Goal: Task Accomplishment & Management: Use online tool/utility

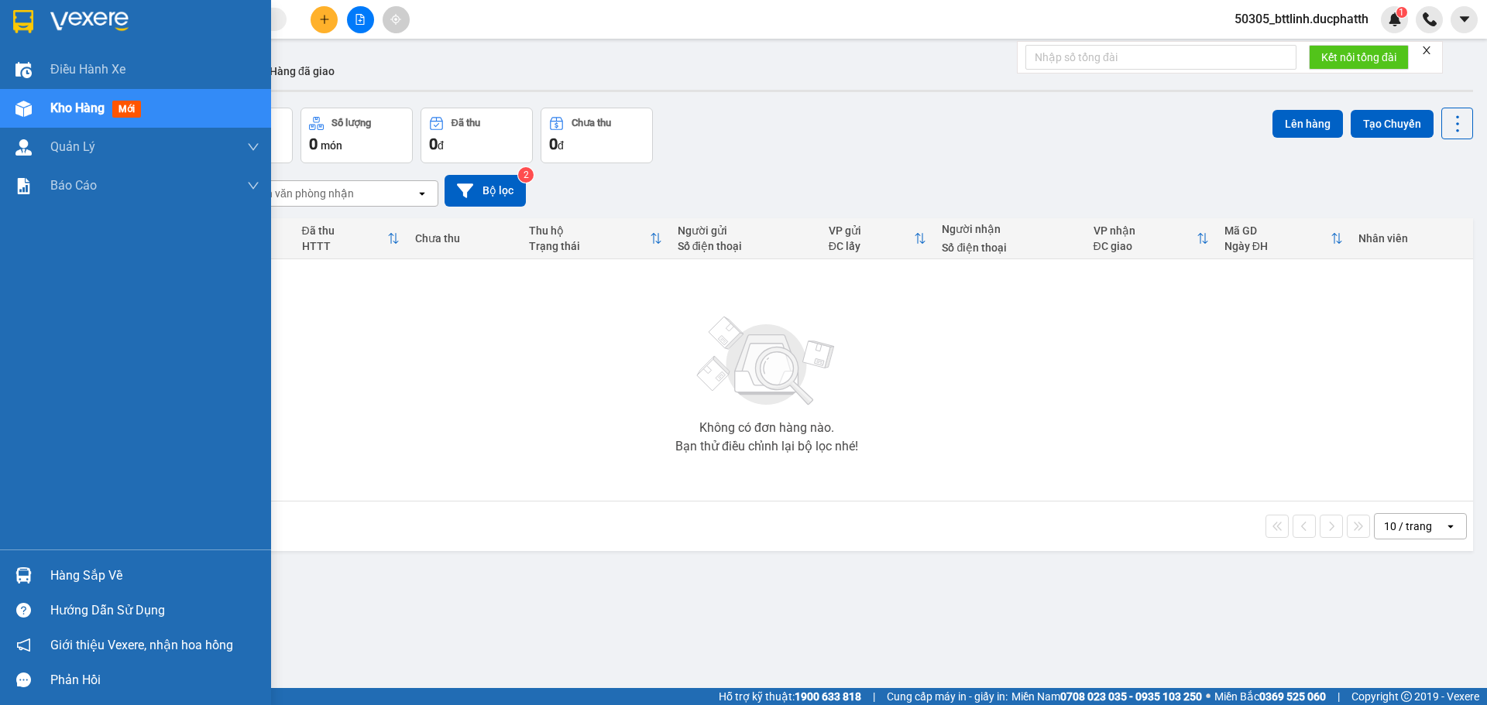
click at [26, 576] on img at bounding box center [23, 576] width 16 height 16
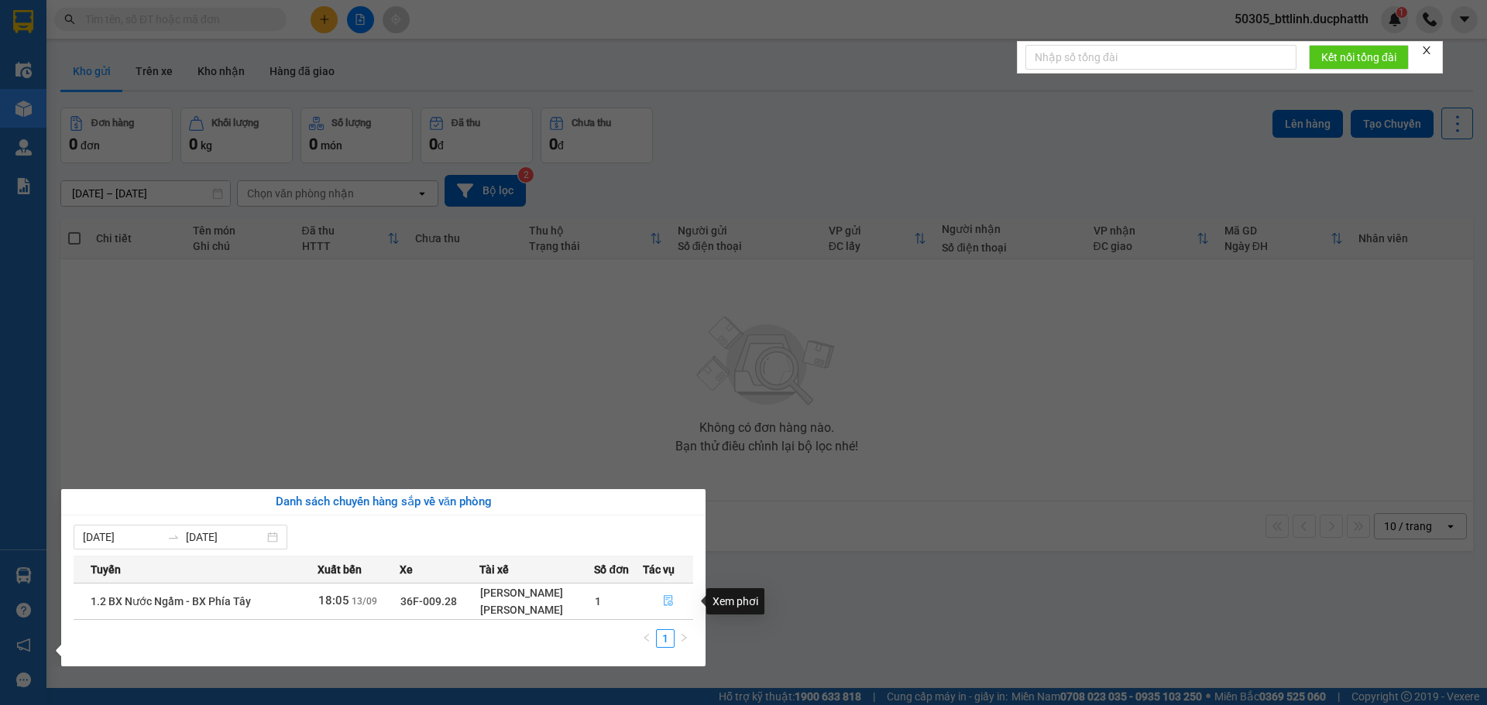
click at [671, 599] on icon "file-done" at bounding box center [668, 601] width 11 height 11
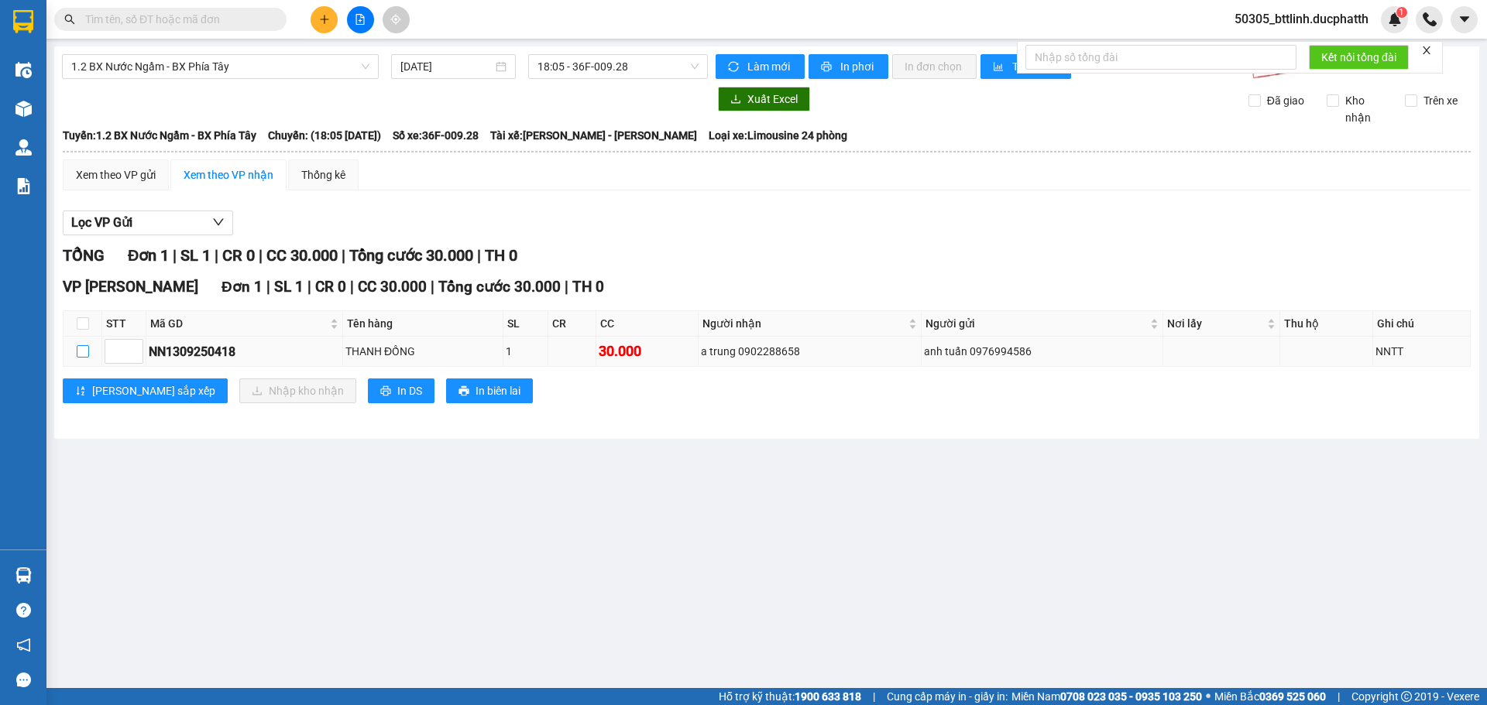
click at [81, 355] on input "checkbox" at bounding box center [83, 351] width 12 height 12
checkbox input "true"
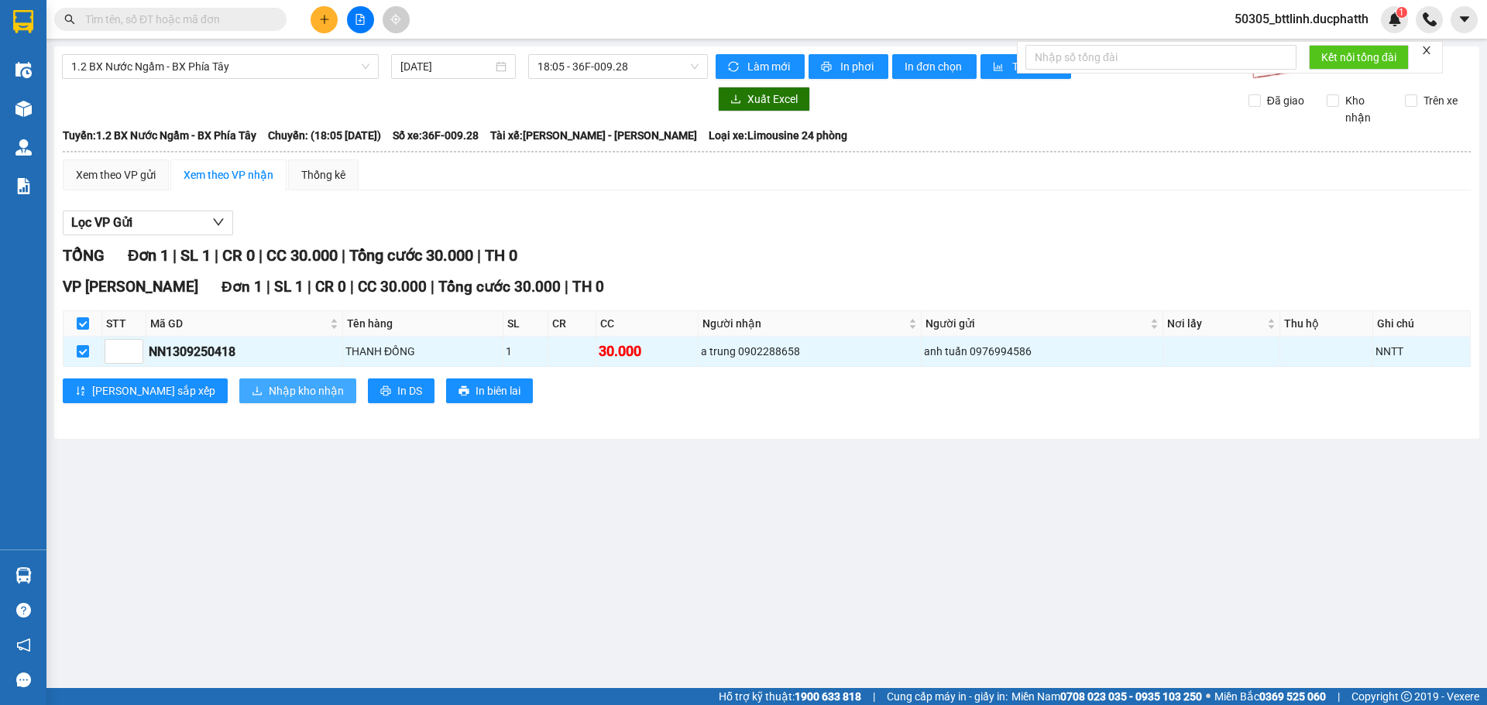
click at [269, 392] on span "Nhập kho nhận" at bounding box center [306, 391] width 75 height 17
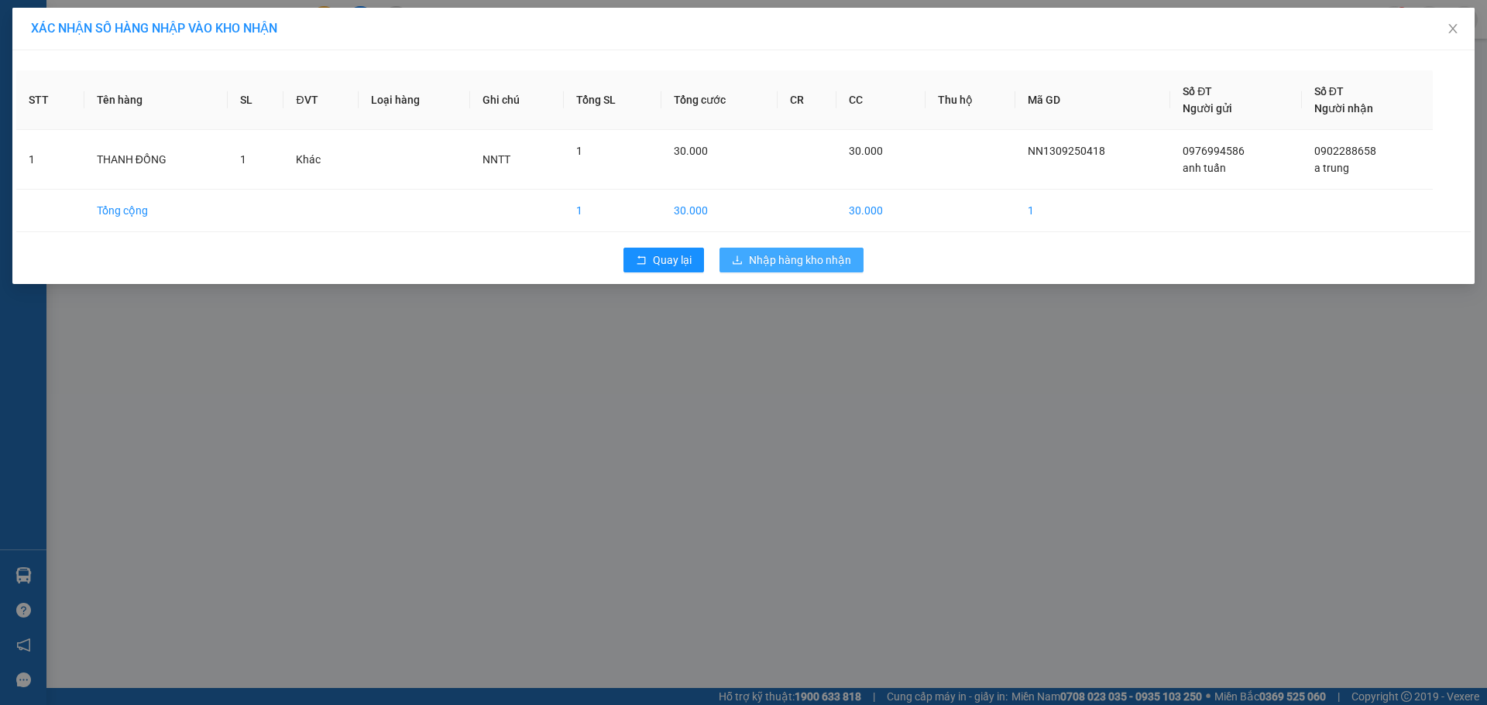
click at [771, 259] on span "Nhập hàng kho nhận" at bounding box center [800, 260] width 102 height 17
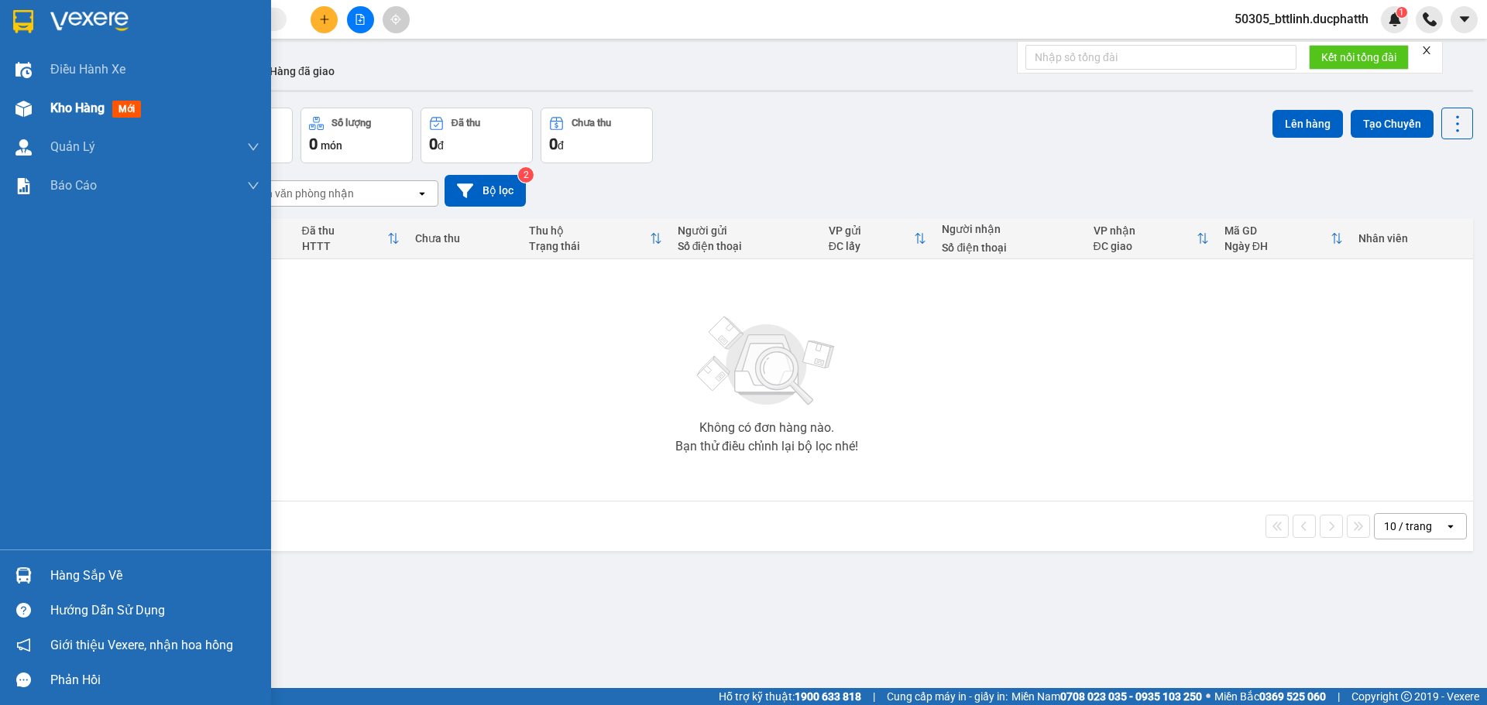
click at [94, 108] on span "Kho hàng" at bounding box center [77, 108] width 54 height 15
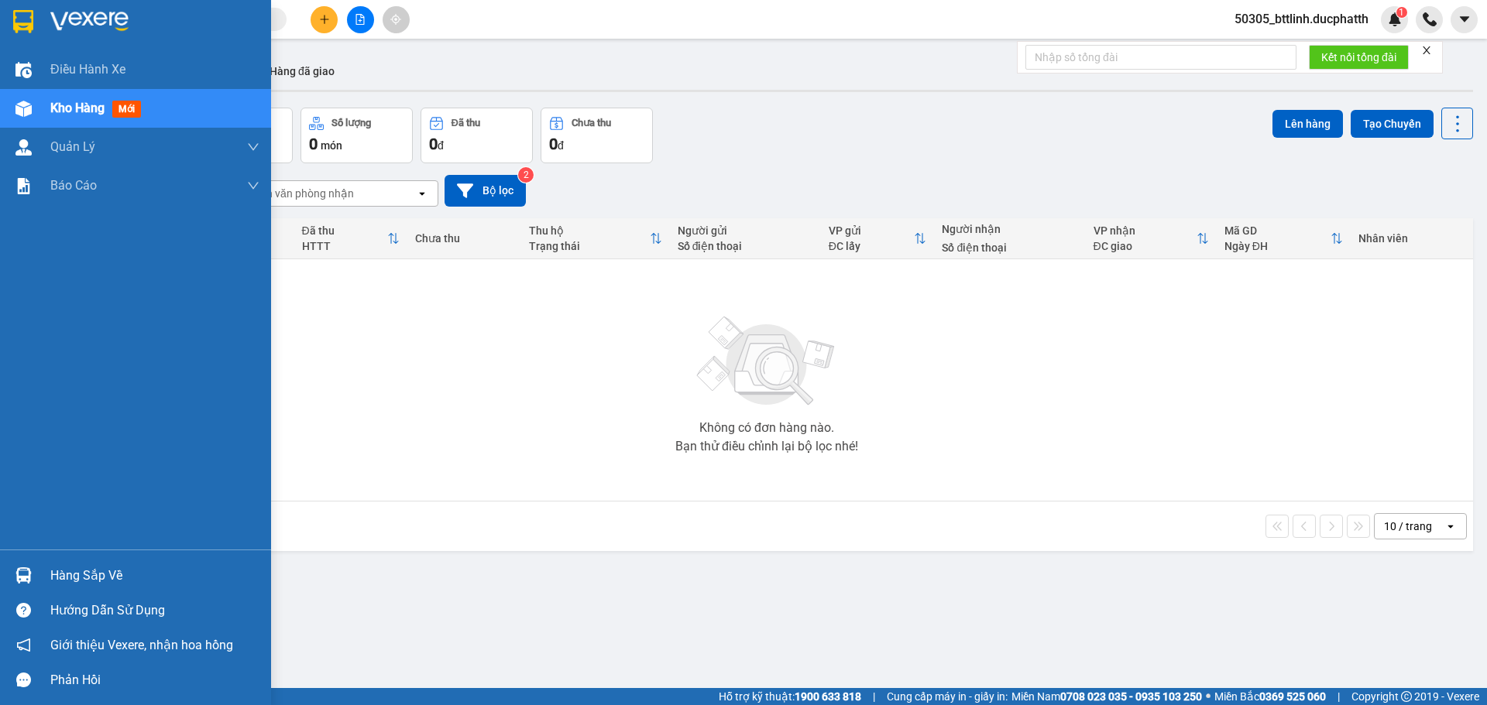
click at [94, 108] on span "Kho hàng" at bounding box center [77, 108] width 54 height 15
click at [65, 84] on div "Điều hành xe" at bounding box center [154, 69] width 209 height 39
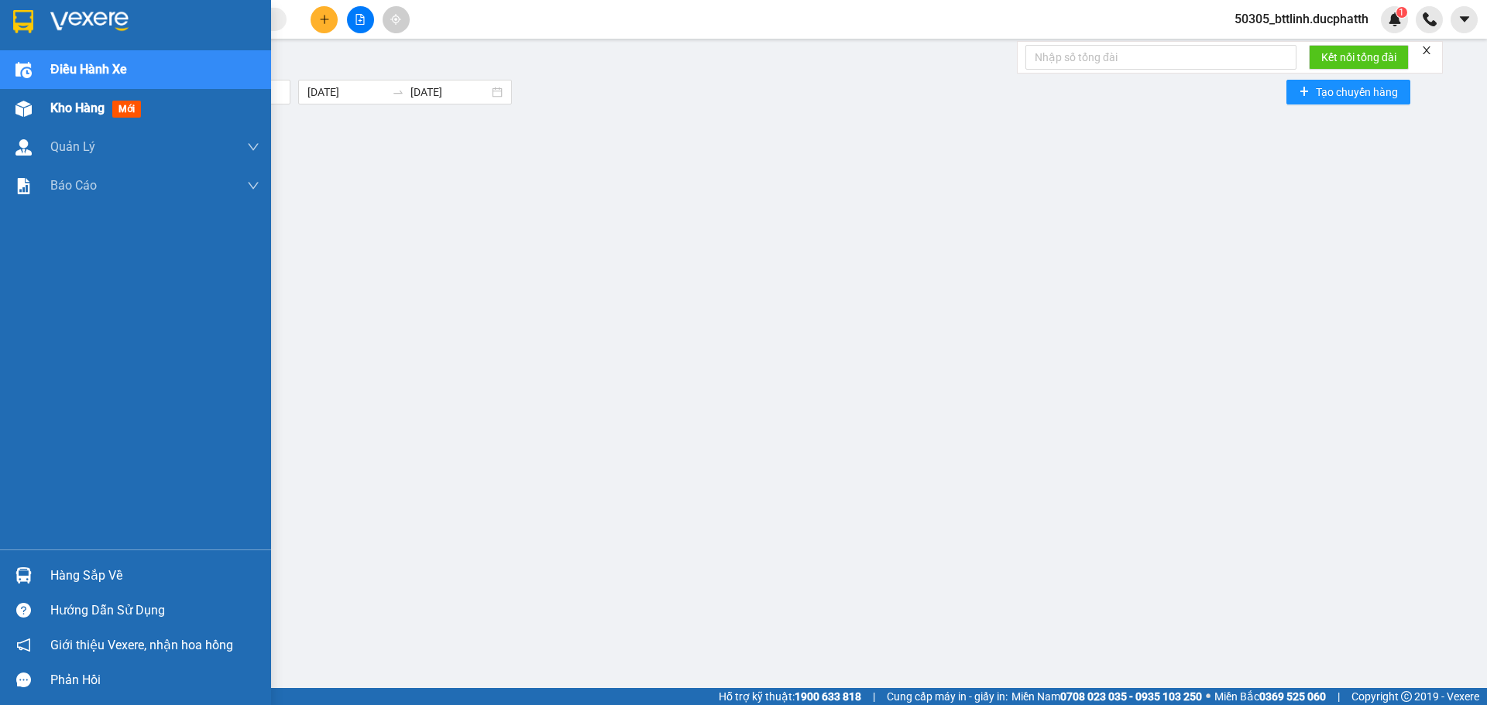
click at [57, 109] on span "Kho hàng" at bounding box center [77, 108] width 54 height 15
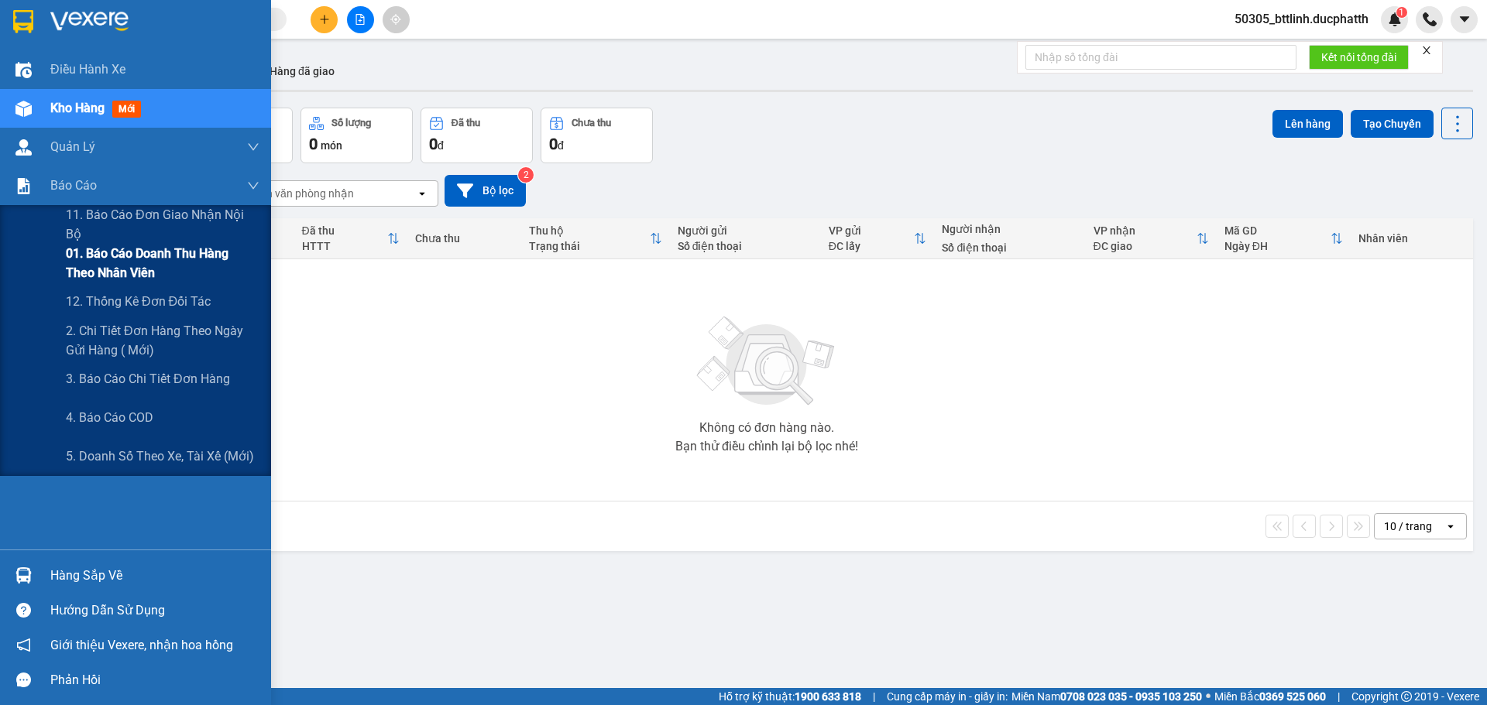
click at [105, 258] on span "01. Báo cáo doanh thu hàng theo nhân viên" at bounding box center [163, 263] width 194 height 39
